Goal: Find contact information: Find contact information

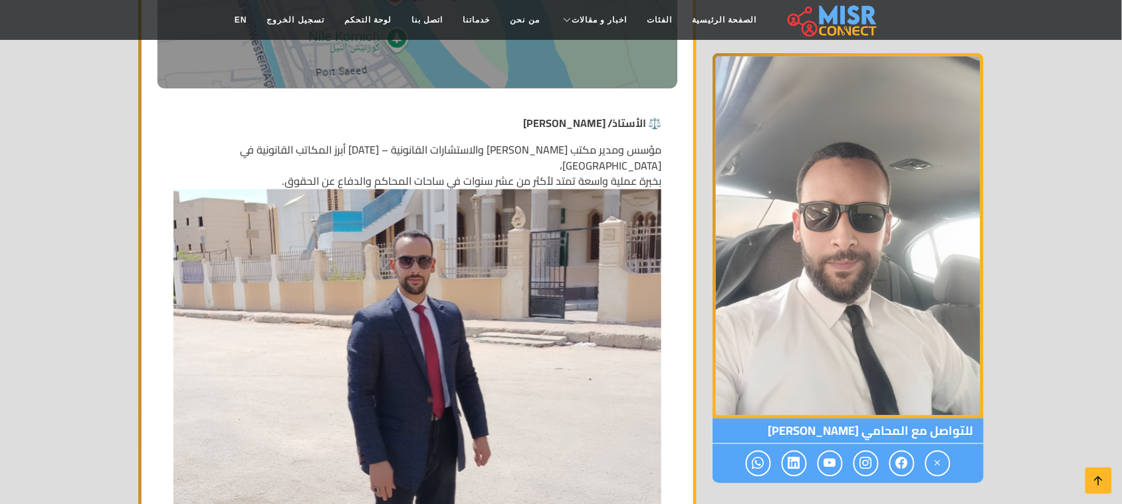
scroll to position [582, 0]
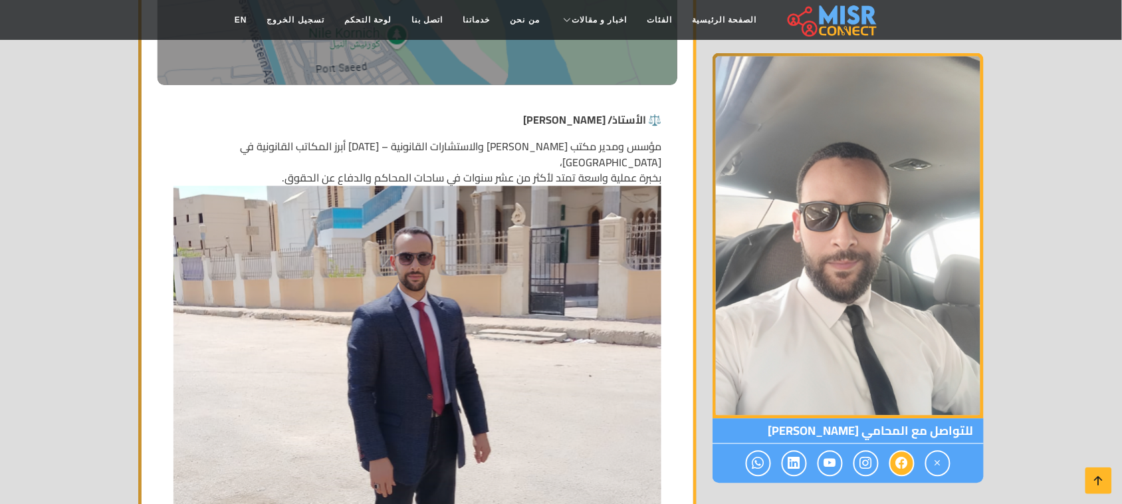
click at [896, 467] on icon at bounding box center [902, 464] width 12 height 22
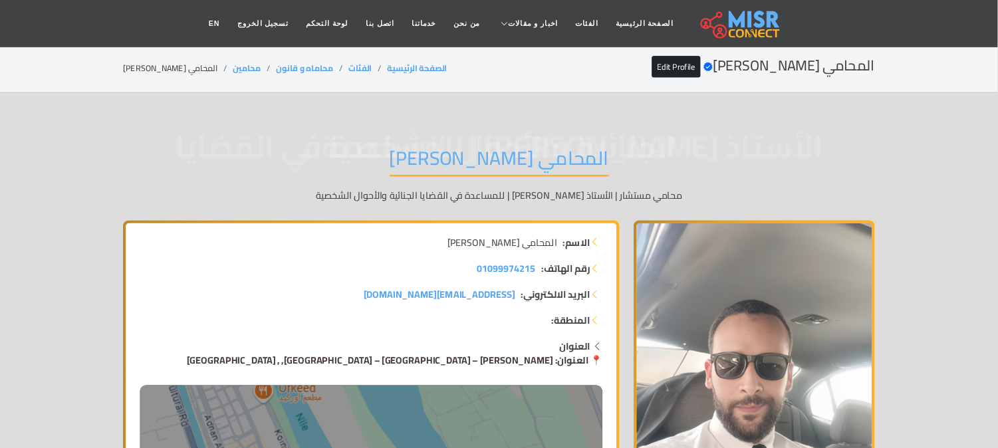
scroll to position [0, 0]
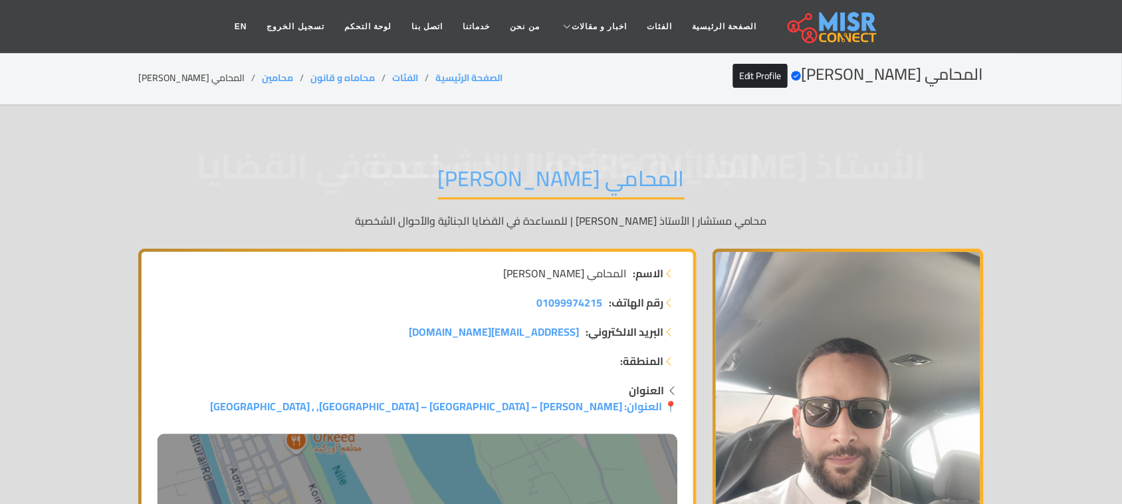
drag, startPoint x: 487, startPoint y: 132, endPoint x: 485, endPoint y: 144, distance: 12.7
click at [486, 166] on span "الأستاذ محمد عاطف محمود | للمساعدة في القضايا الجنائية والأحوال الشخصية" at bounding box center [561, 166] width 846 height 0
click at [485, 166] on span "الأستاذ محمد عاطف محمود | للمساعدة في القضايا الجنائية والأحوال الشخصية" at bounding box center [561, 166] width 846 height 0
click at [480, 168] on h1 "المحامي محمد عاطف محمود" at bounding box center [561, 183] width 247 height 34
click at [479, 170] on h1 "المحامي محمد عاطف محمود" at bounding box center [561, 183] width 247 height 34
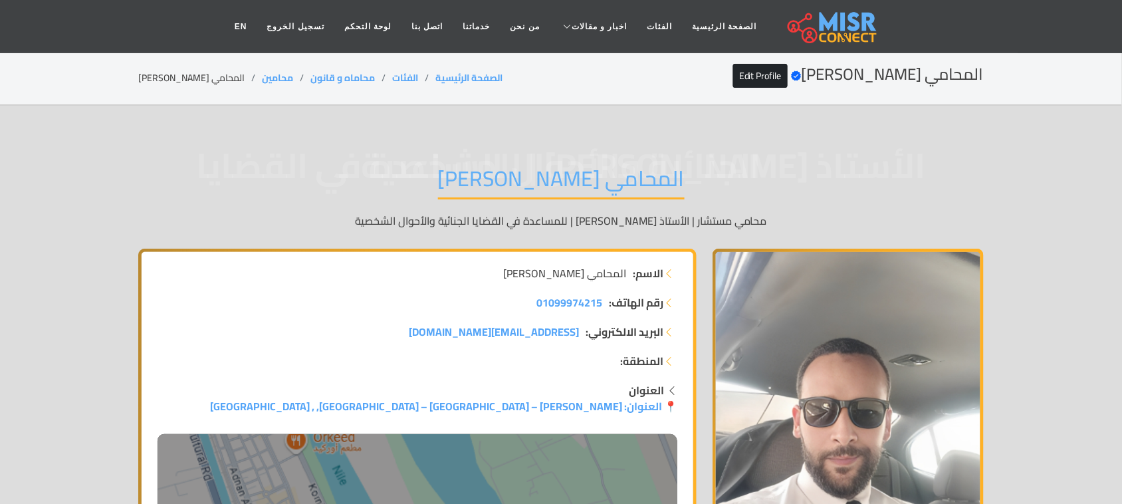
click at [479, 170] on h1 "المحامي محمد عاطف محمود" at bounding box center [561, 183] width 247 height 34
copy div "المحامي محمد عاطف محمود"
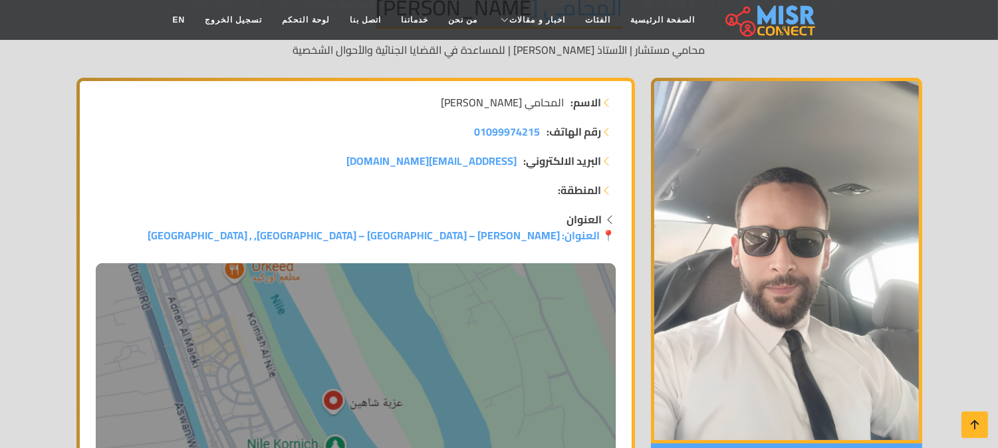
scroll to position [221, 0]
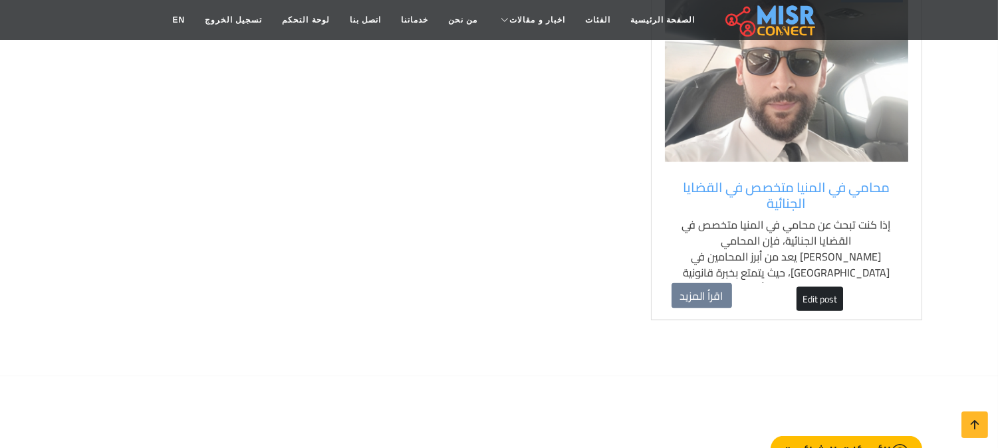
scroll to position [3991, 0]
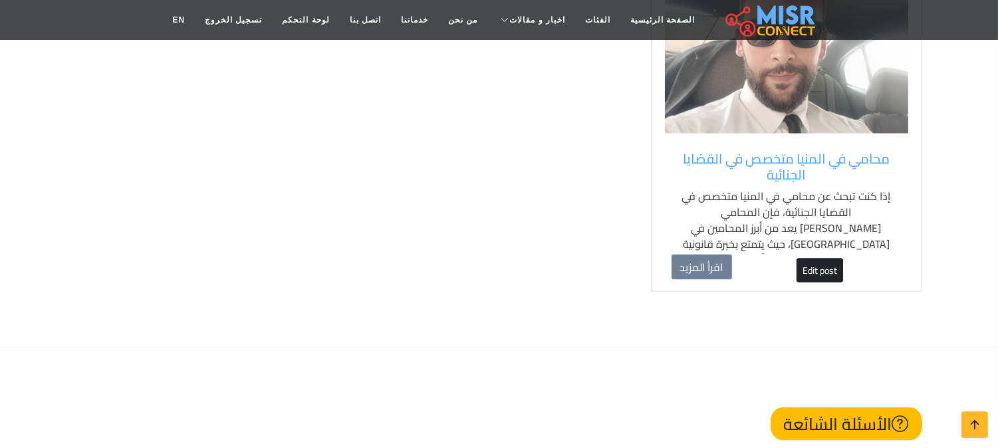
click at [721, 66] on img at bounding box center [786, 50] width 243 height 166
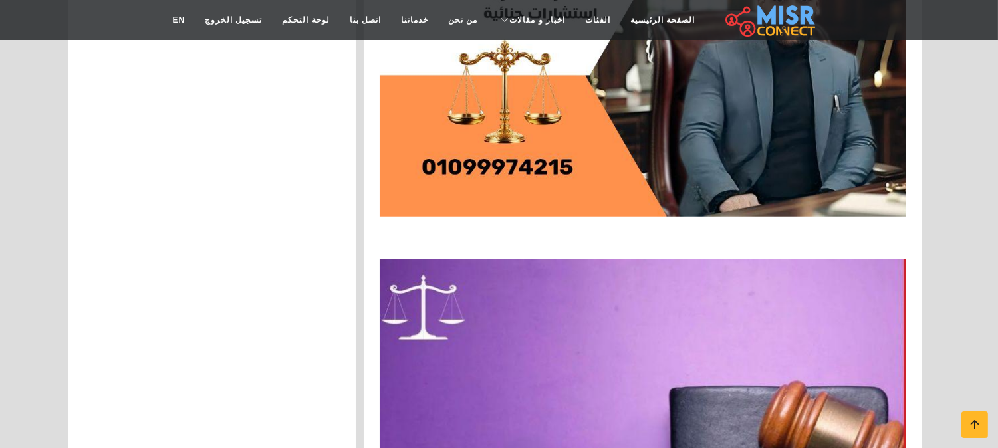
scroll to position [2290, 0]
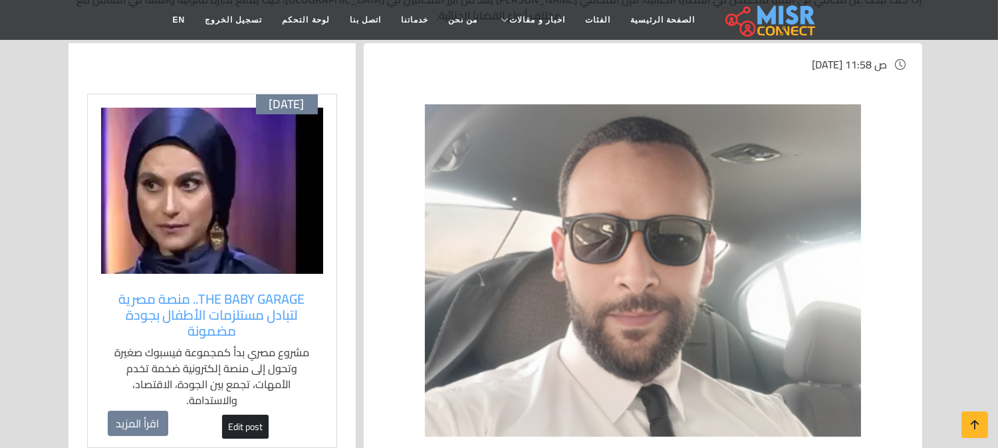
scroll to position [0, 0]
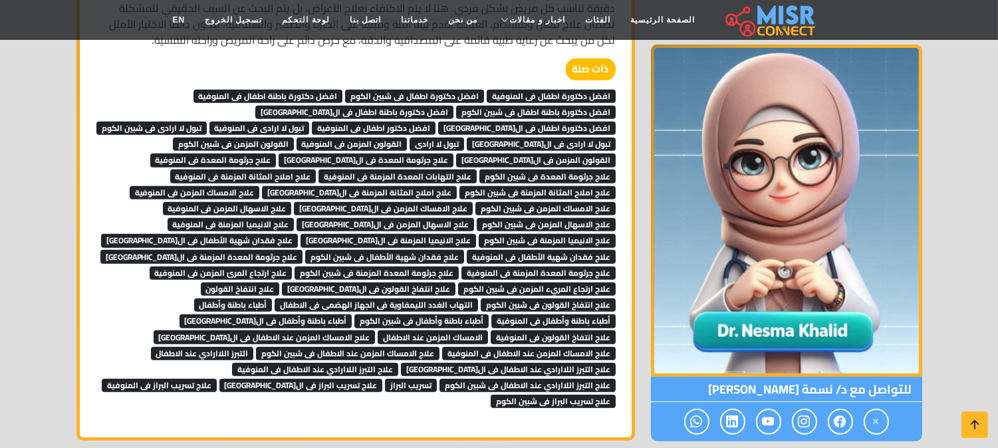
scroll to position [1108, 0]
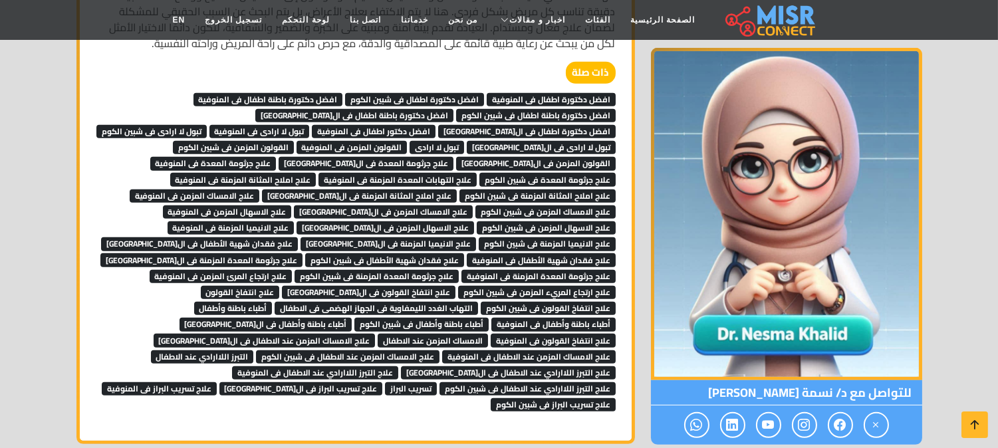
click at [408, 144] on span "القولون المزمن فى المنوفية" at bounding box center [351, 147] width 111 height 13
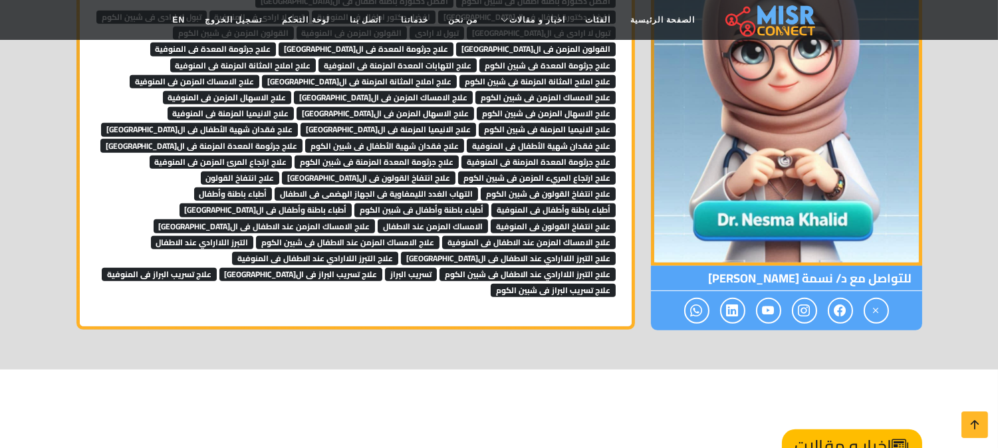
scroll to position [1255, 0]
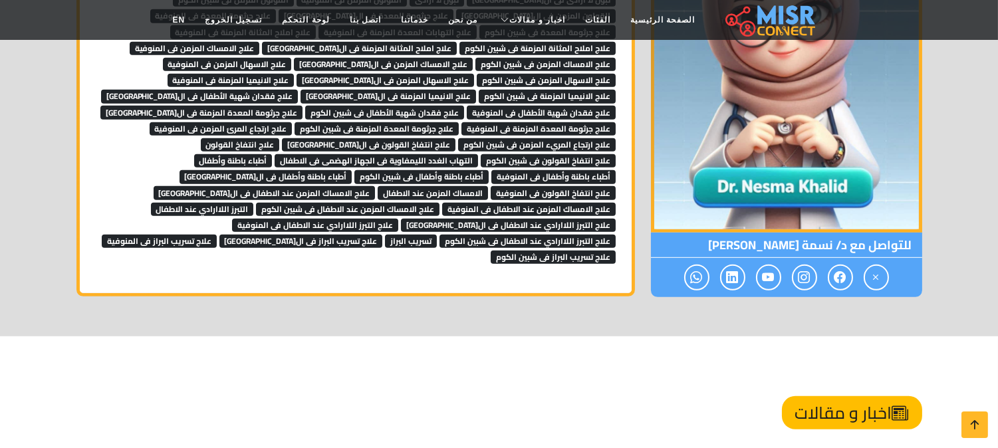
click at [305, 106] on span "علاج فقدان شهية الأطفال فى شبين الكوم" at bounding box center [384, 112] width 159 height 13
click at [435, 154] on span "التهاب الغدد الليمفاوية فى الجهاز الهضمى فى الاطفال" at bounding box center [376, 160] width 203 height 13
click at [458, 138] on span "علاج ارتجاع المريء المزمن فى شبين الكوم" at bounding box center [537, 144] width 158 height 13
click at [552, 170] on span "أطباء باطنة وأطفال فى المنوفية" at bounding box center [553, 176] width 124 height 13
click at [547, 170] on span "أطباء باطنة وأطفال فى المنوفية" at bounding box center [553, 176] width 124 height 13
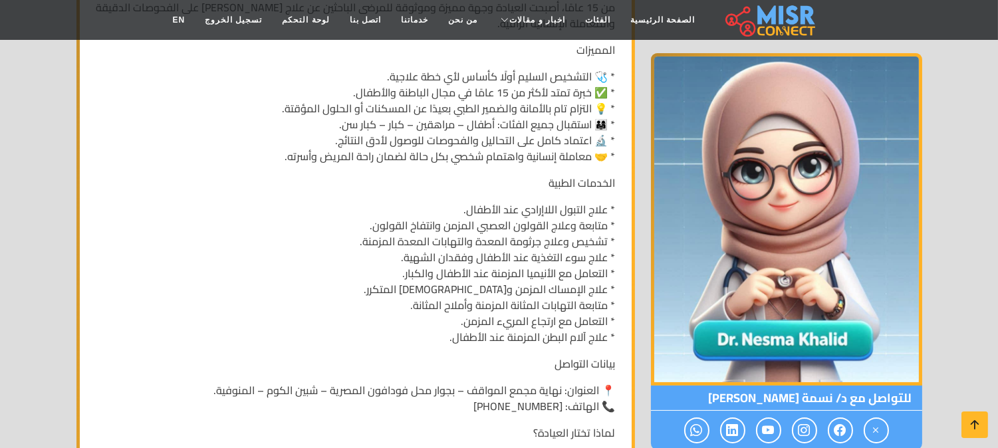
scroll to position [1125, 0]
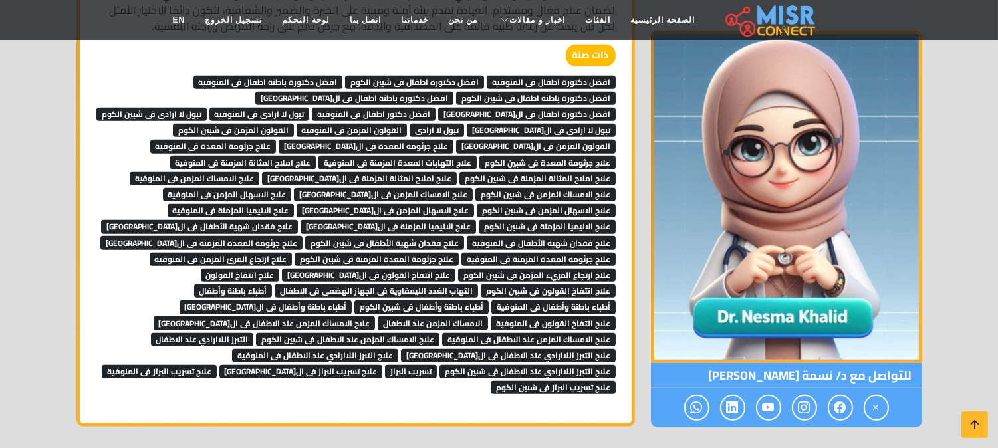
click at [305, 236] on span "علاج فقدان شهية الأطفال فى شبين الكوم" at bounding box center [384, 242] width 159 height 13
click at [340, 285] on span "التهاب الغدد الليمفاوية فى الجهاز الهضمى فى الاطفال" at bounding box center [376, 291] width 203 height 13
click at [458, 269] on span "علاج ارتجاع المريء المزمن فى شبين الكوم" at bounding box center [537, 275] width 158 height 13
click at [570, 300] on span "أطباء باطنة وأطفال فى المنوفية" at bounding box center [553, 306] width 124 height 13
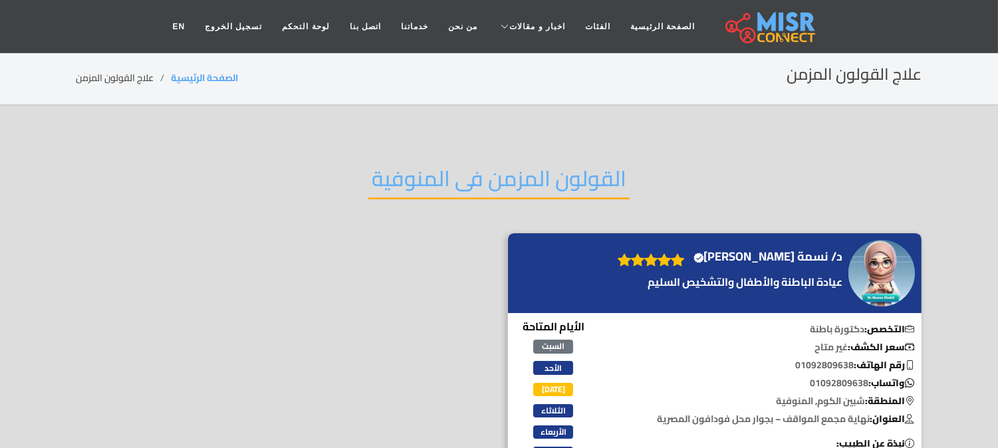
click at [493, 172] on h2 "القولون المزمن فى المنوفية" at bounding box center [498, 183] width 261 height 34
click at [502, 164] on div "القولون المزمن فى المنوفية" at bounding box center [499, 189] width 846 height 87
click at [502, 166] on h2 "القولون المزمن فى المنوفية" at bounding box center [498, 183] width 261 height 34
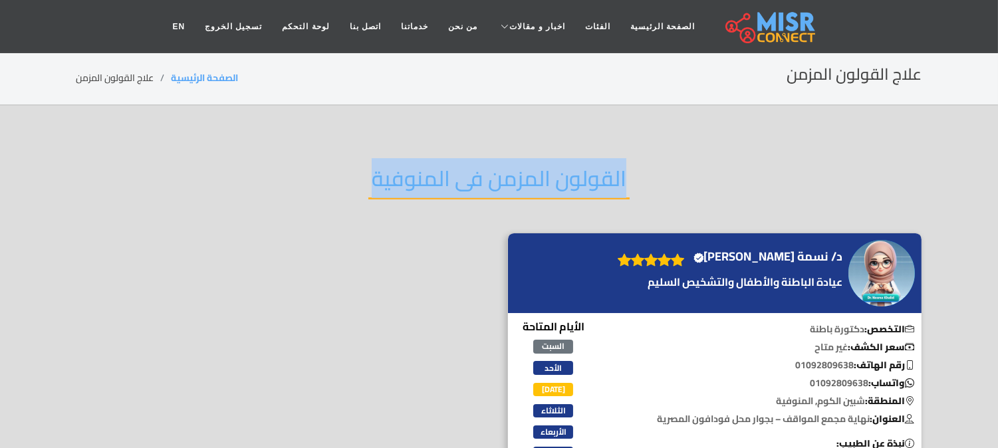
click at [502, 166] on h2 "القولون المزمن فى المنوفية" at bounding box center [498, 183] width 261 height 34
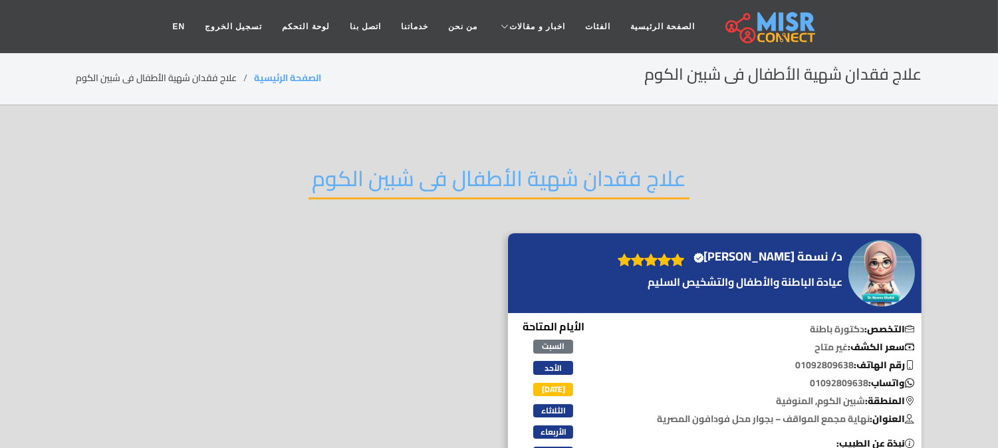
click at [316, 188] on h2 "علاج فقدان شهية الأطفال فى شبين الكوم" at bounding box center [498, 183] width 381 height 34
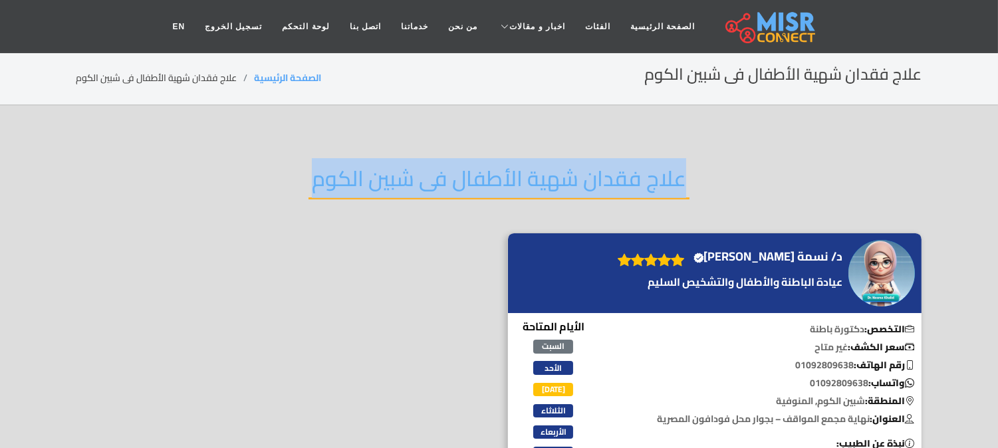
click at [318, 187] on h2 "علاج فقدان شهية الأطفال فى شبين الكوم" at bounding box center [498, 183] width 381 height 34
copy div "علاج فقدان شهية الأطفال فى شبين الكوم"
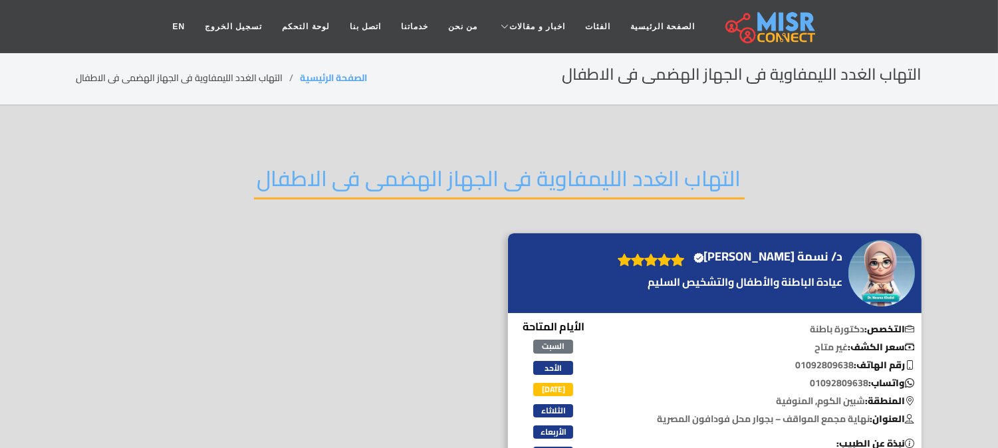
click at [431, 166] on h2 "التهاب الغدد الليمفاوية فى الجهاز الهضمى فى الاطفال" at bounding box center [499, 183] width 491 height 34
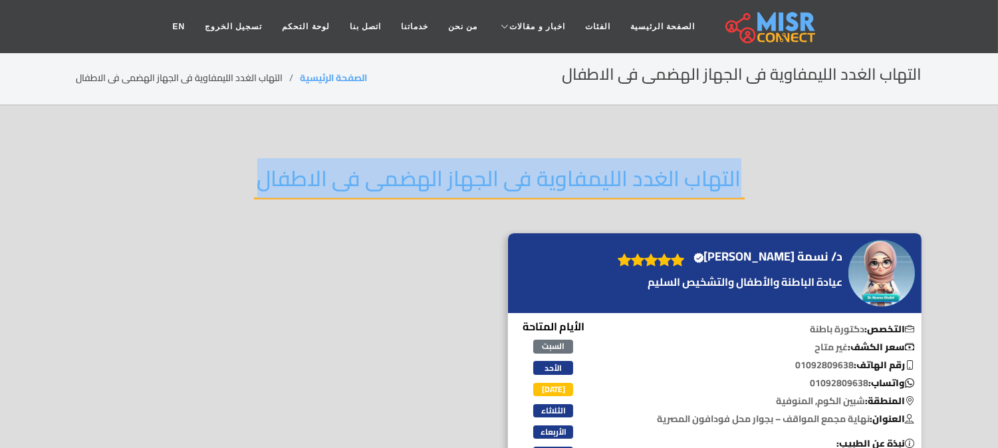
click at [431, 166] on h2 "التهاب الغدد الليمفاوية فى الجهاز الهضمى فى الاطفال" at bounding box center [499, 183] width 491 height 34
copy div "التهاب الغدد الليمفاوية فى الجهاز الهضمى فى الاطفال"
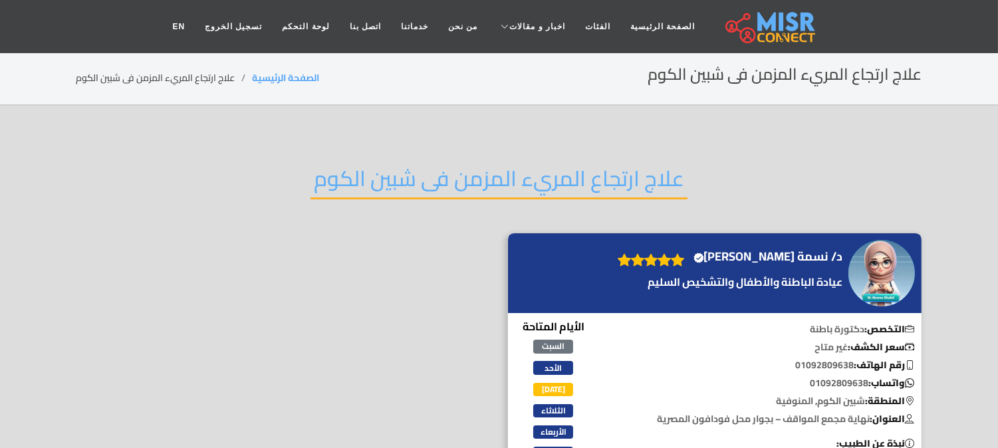
click at [435, 182] on h2 "علاج ارتجاع المريء المزمن فى شبين الكوم" at bounding box center [498, 183] width 377 height 34
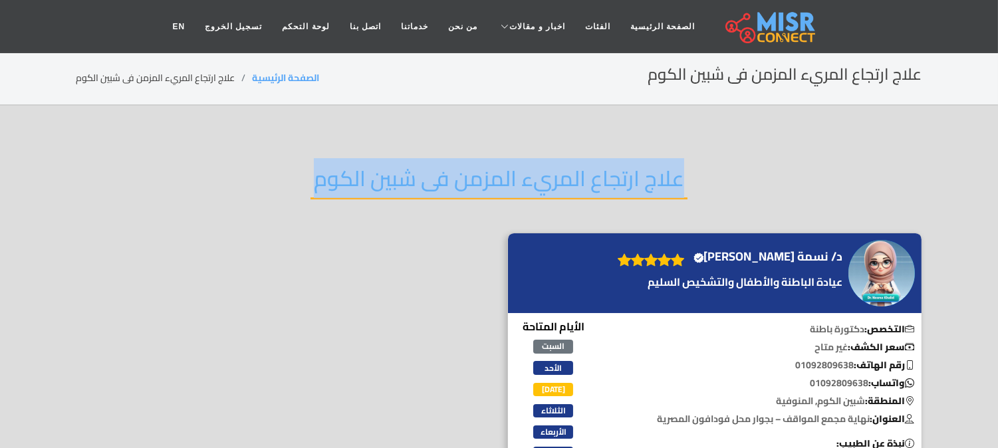
click at [436, 183] on h2 "علاج ارتجاع المريء المزمن فى شبين الكوم" at bounding box center [498, 183] width 377 height 34
copy div "علاج ارتجاع المريء المزمن فى شبين الكوم"
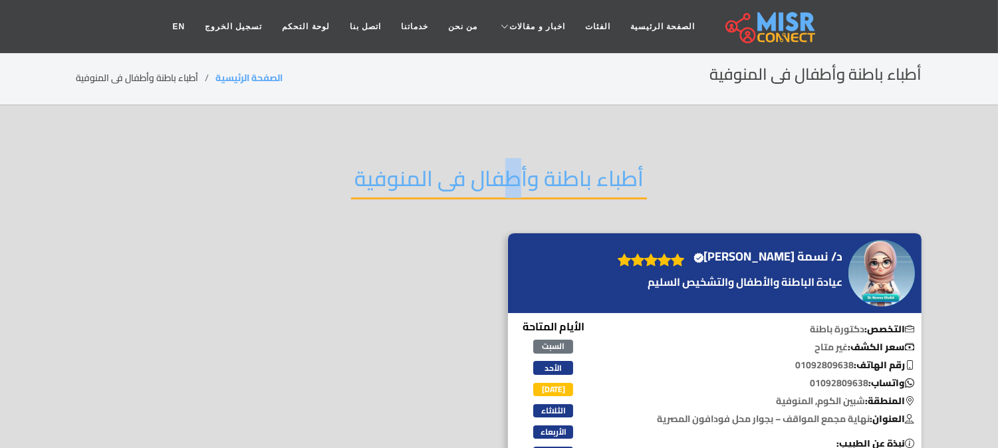
drag, startPoint x: 513, startPoint y: 185, endPoint x: 513, endPoint y: 200, distance: 15.3
click at [513, 200] on div "أطباء باطنة وأطفال فى المنوفية" at bounding box center [499, 189] width 846 height 87
click at [513, 211] on div "أطباء باطنة وأطفال فى المنوفية" at bounding box center [499, 189] width 846 height 87
click at [522, 166] on h2 "أطباء باطنة وأطفال فى المنوفية" at bounding box center [499, 183] width 296 height 34
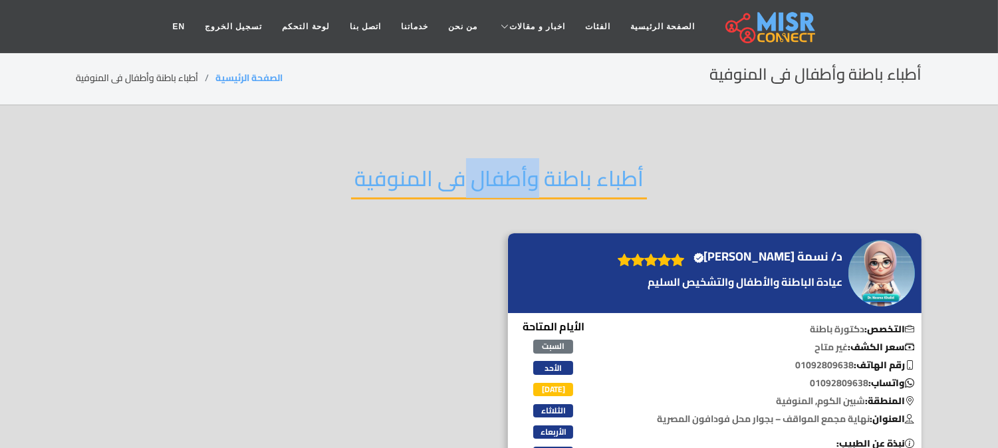
click at [522, 166] on h2 "أطباء باطنة وأطفال فى المنوفية" at bounding box center [499, 183] width 296 height 34
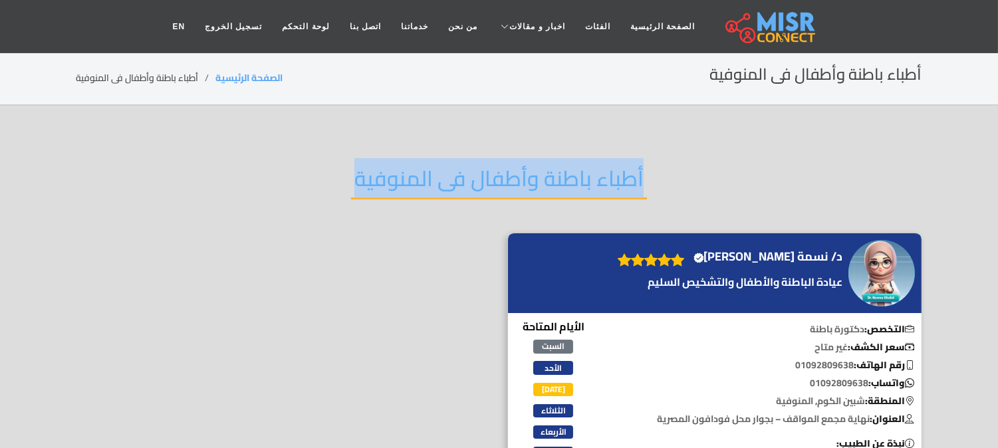
click at [522, 166] on h2 "أطباء باطنة وأطفال فى المنوفية" at bounding box center [499, 183] width 296 height 34
copy div "أطباء باطنة وأطفال فى المنوفية"
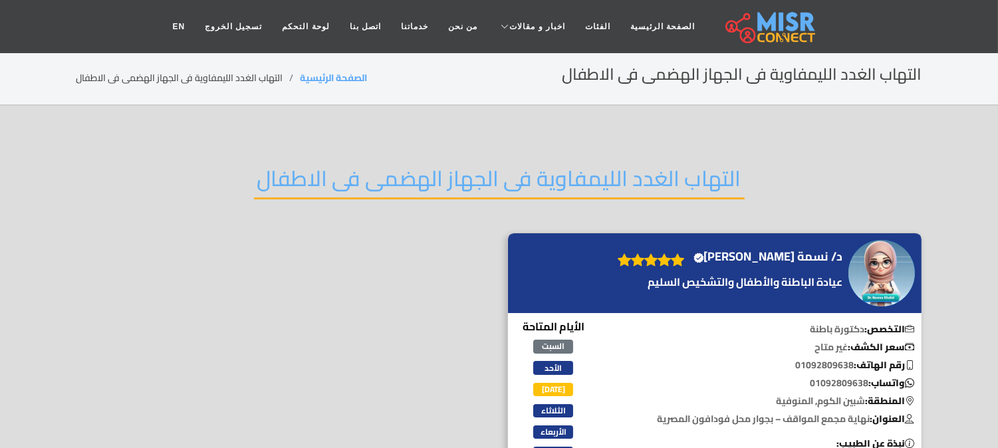
click at [512, 168] on h2 "التهاب الغدد الليمفاوية فى الجهاز الهضمى فى الاطفال" at bounding box center [499, 183] width 491 height 34
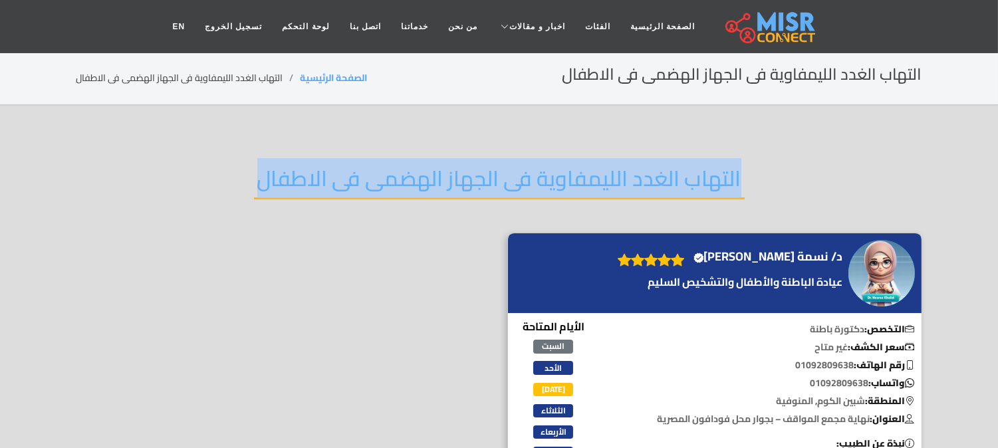
click at [512, 168] on h2 "التهاب الغدد الليمفاوية فى الجهاز الهضمى فى الاطفال" at bounding box center [499, 183] width 491 height 34
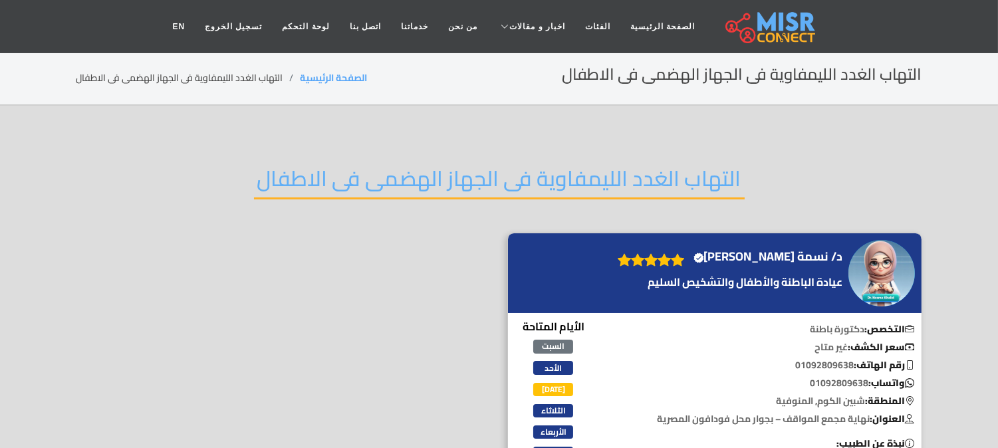
click at [509, 156] on div "التهاب الغدد الليمفاوية فى الجهاز الهضمى فى الاطفال" at bounding box center [499, 189] width 846 height 87
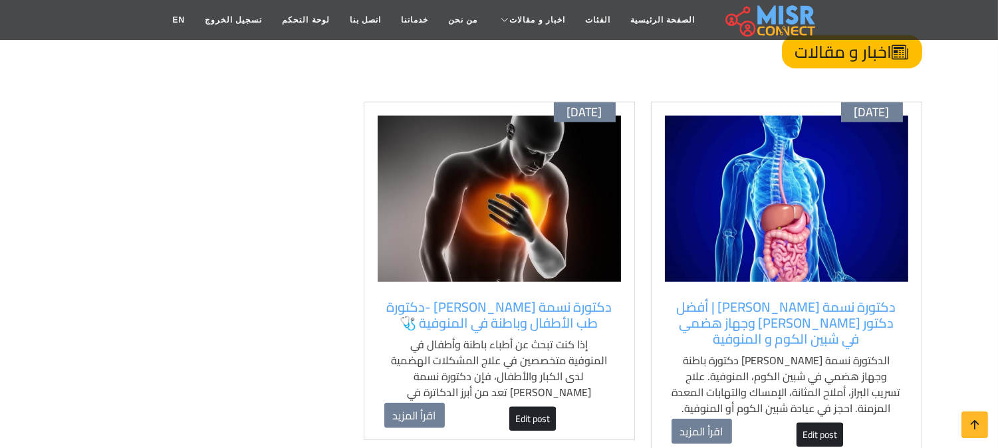
scroll to position [1642, 0]
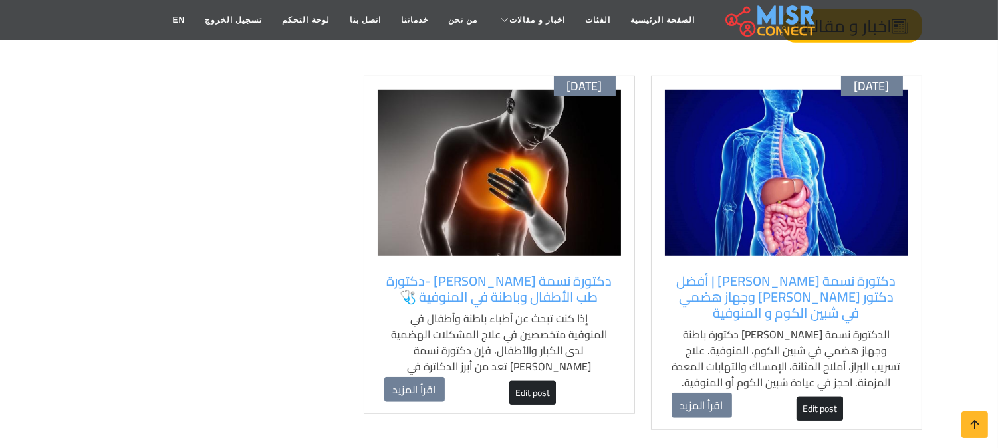
click at [507, 147] on img at bounding box center [499, 173] width 243 height 166
click at [517, 381] on link "Edit post" at bounding box center [532, 393] width 47 height 24
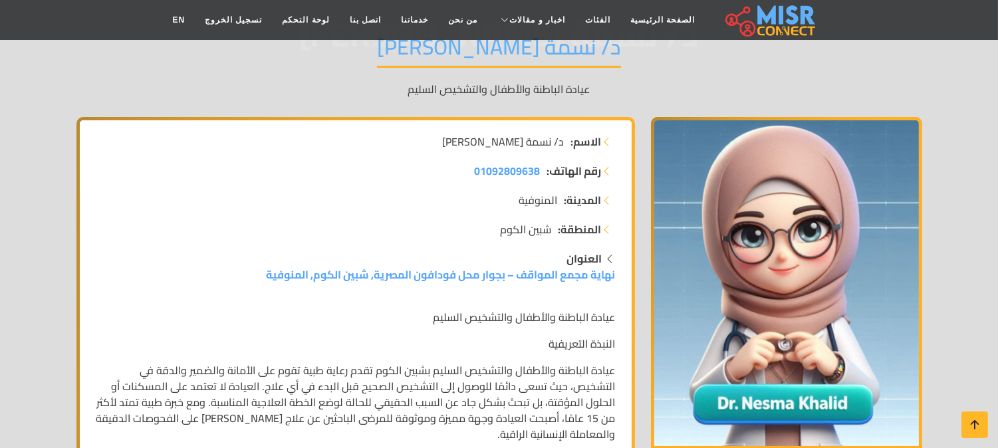
scroll to position [164, 0]
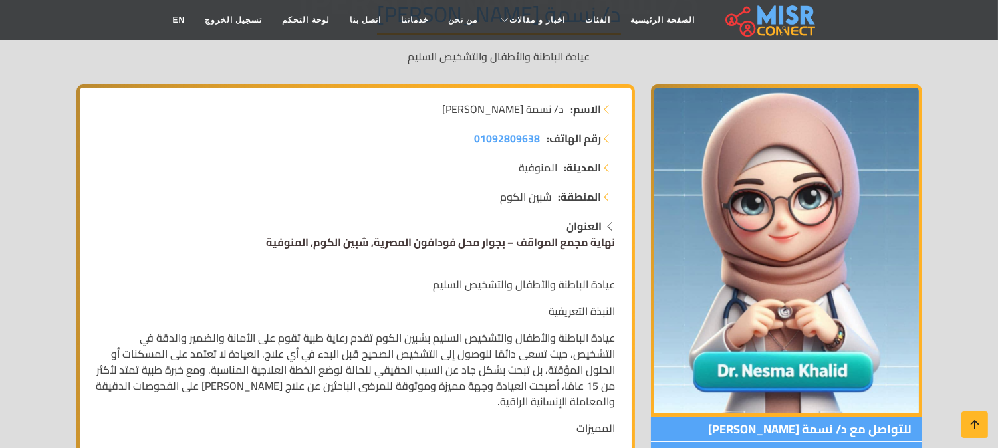
click at [468, 246] on link "نهاية مجمع المواقف – بجوار محل فودافون المصرية, شبين الكوم, المنوفية" at bounding box center [441, 242] width 349 height 20
click at [469, 243] on link "نهاية مجمع المواقف – بجوار محل فودافون المصرية, شبين الكوم, المنوفية" at bounding box center [441, 242] width 349 height 20
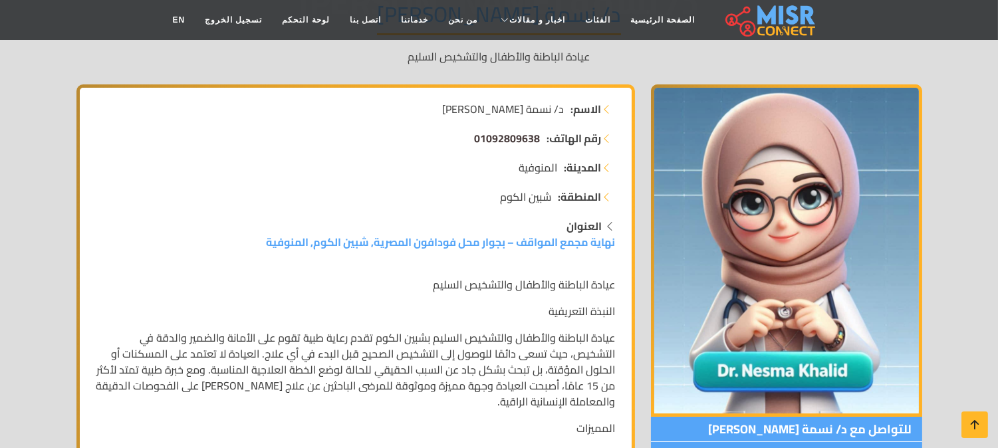
click at [507, 134] on span "01092809638" at bounding box center [508, 138] width 66 height 20
click at [519, 136] on span "01092809638" at bounding box center [508, 138] width 66 height 20
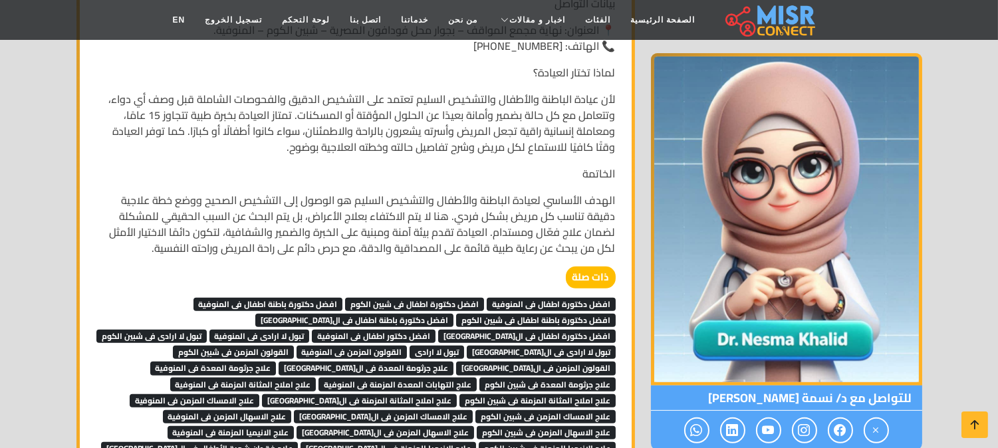
scroll to position [998, 0]
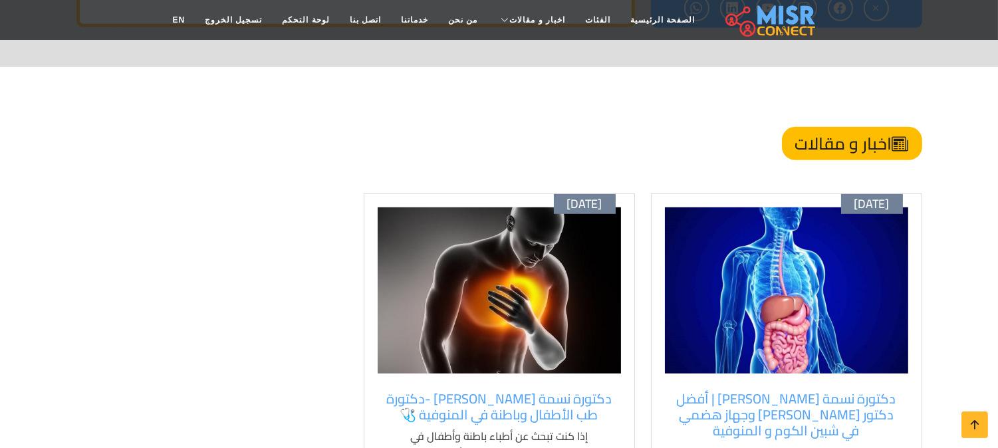
scroll to position [1537, 0]
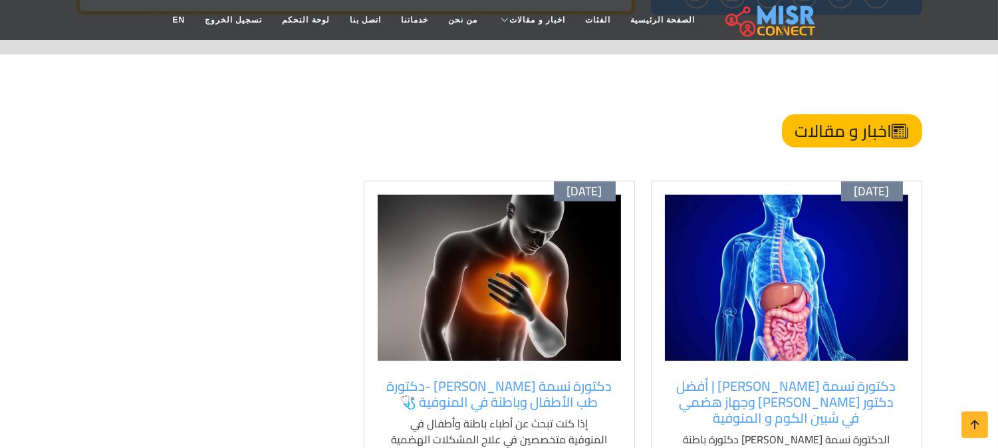
click at [558, 244] on img at bounding box center [499, 278] width 243 height 166
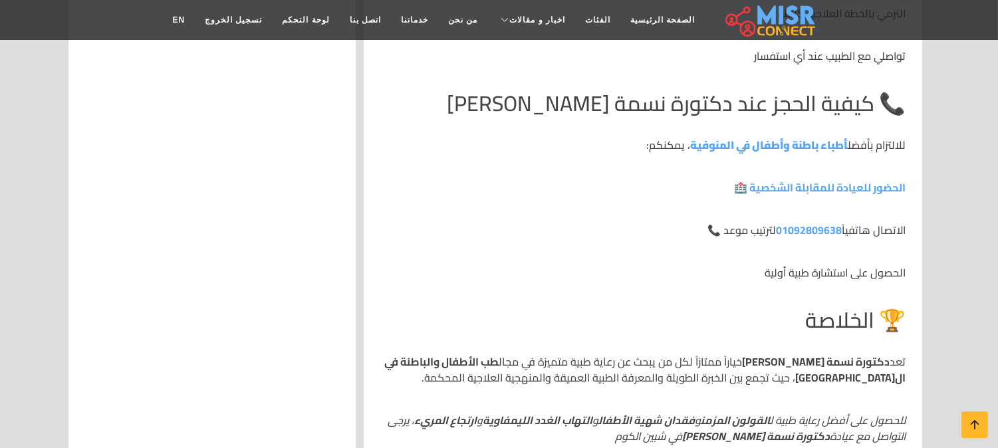
scroll to position [2807, 0]
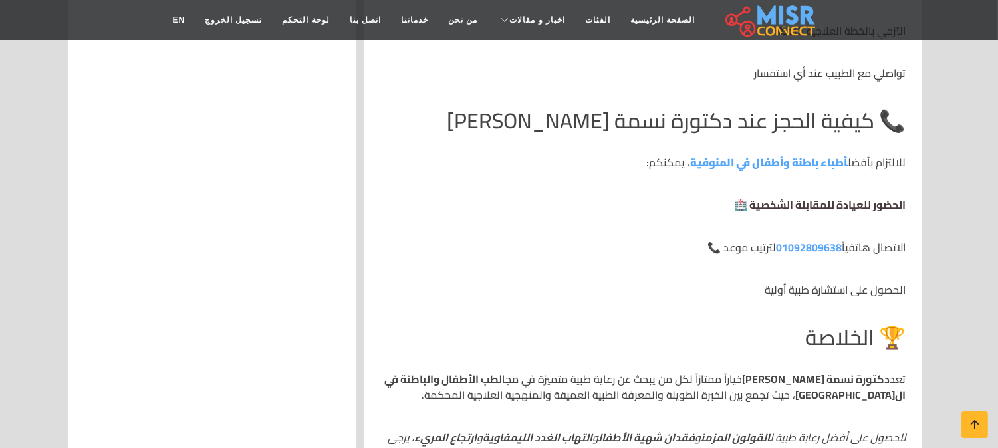
click at [807, 200] on link "الحضور للعيادة للمقابلة الشخصية 🏥" at bounding box center [821, 205] width 172 height 20
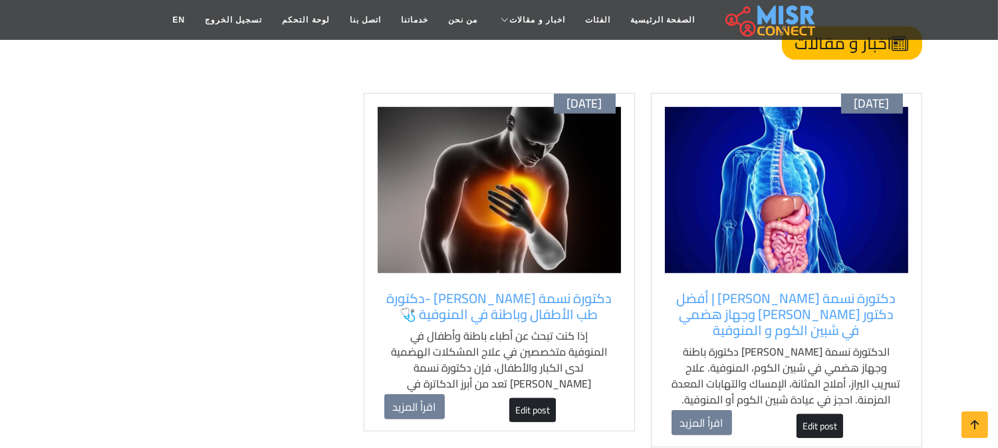
scroll to position [1699, 0]
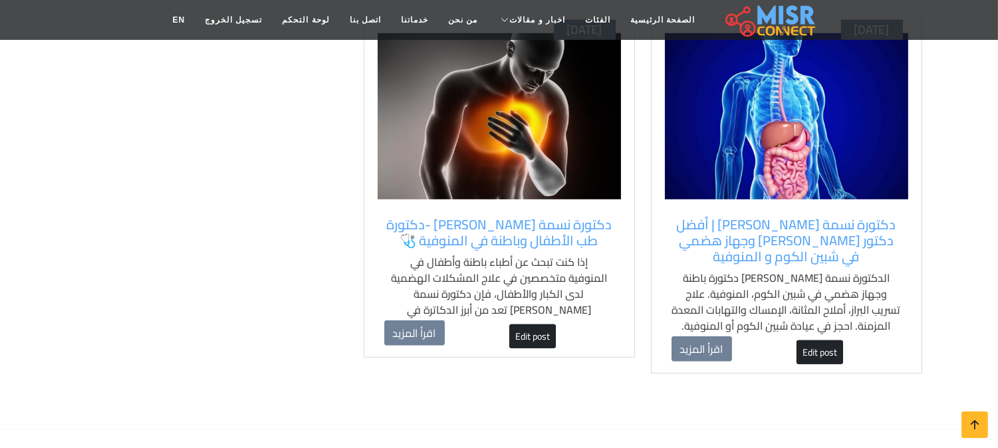
click at [416, 114] on img at bounding box center [499, 116] width 243 height 166
